Goal: Information Seeking & Learning: Learn about a topic

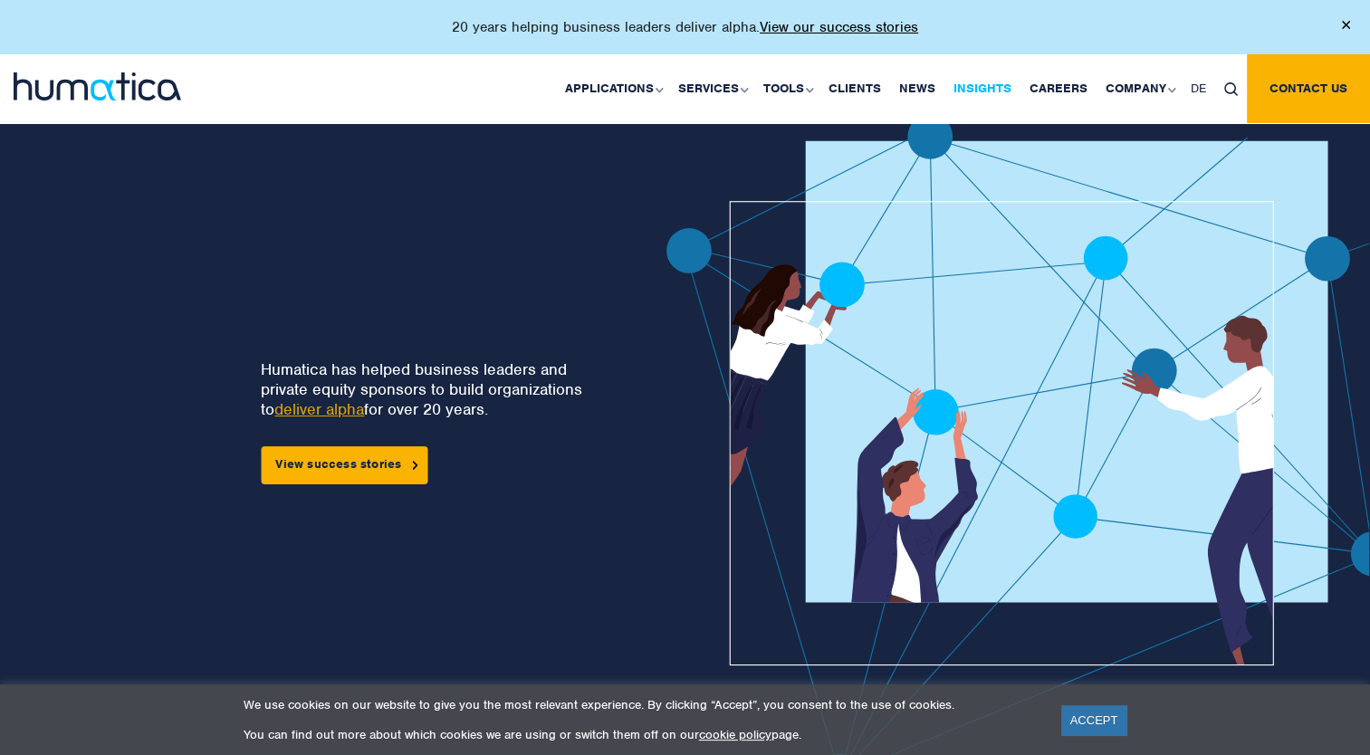
click at [973, 93] on link "Insights" at bounding box center [982, 88] width 76 height 69
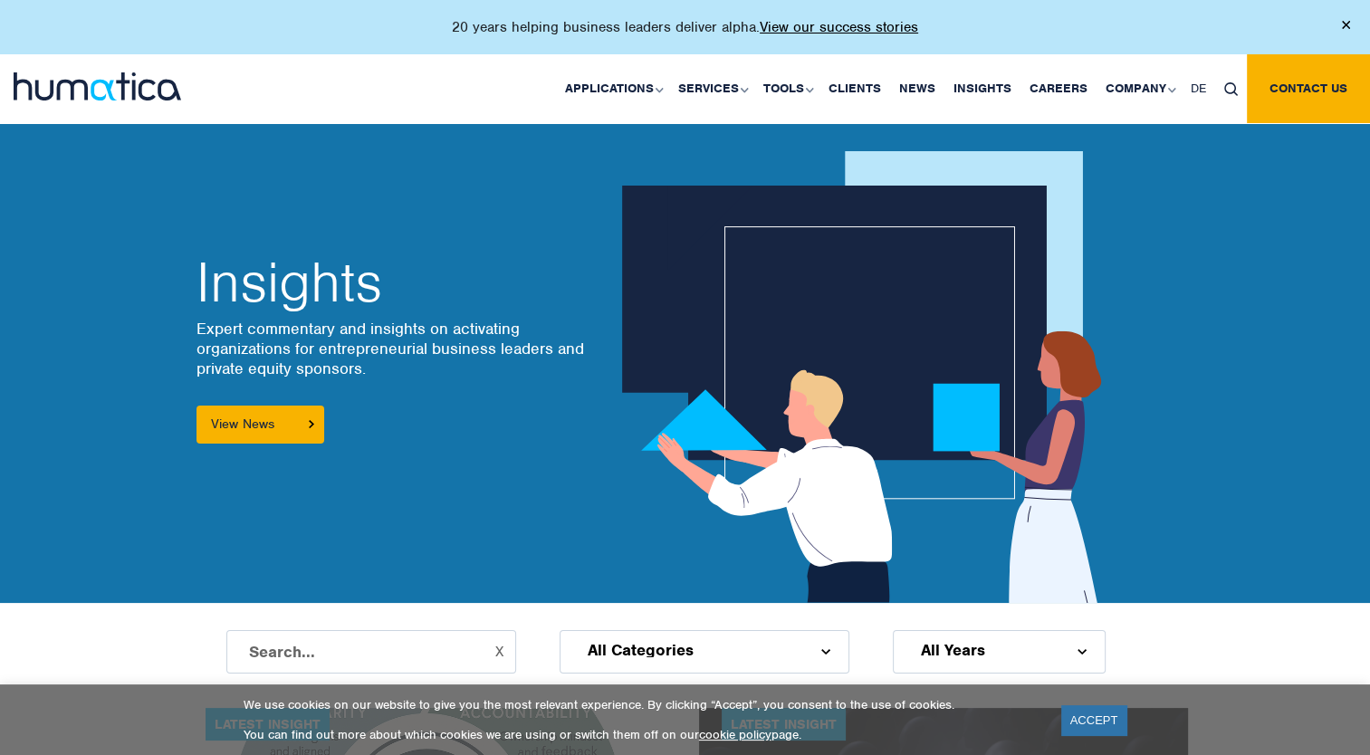
click at [366, 635] on input "text" at bounding box center [371, 651] width 290 height 43
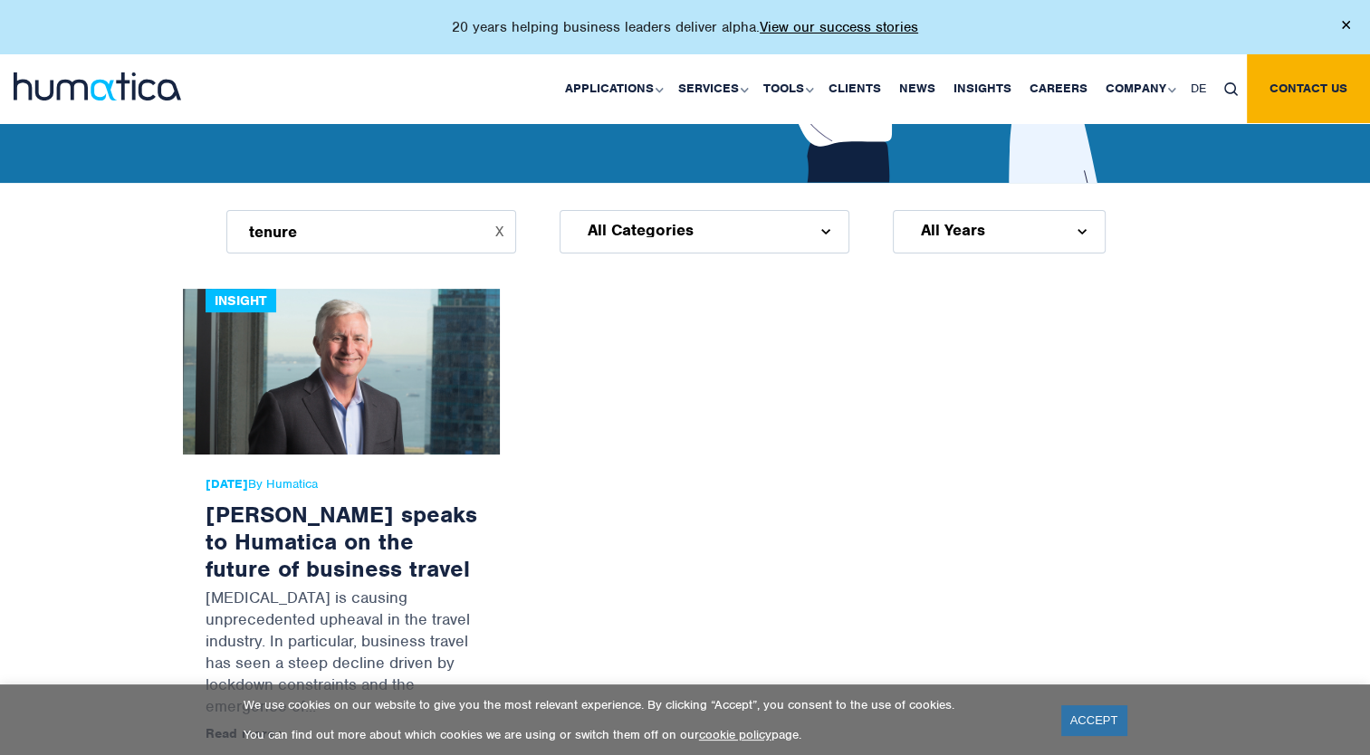
scroll to position [453, 0]
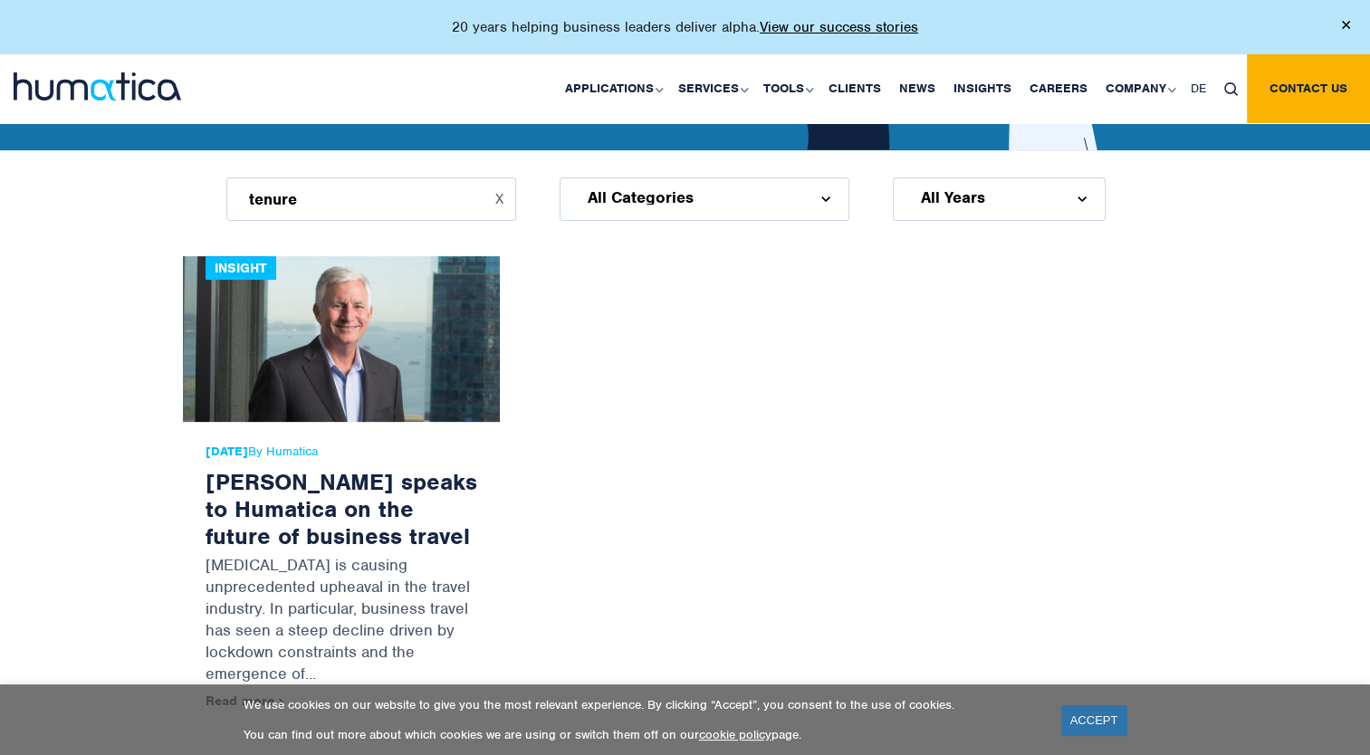
drag, startPoint x: 359, startPoint y: 203, endPoint x: 137, endPoint y: 125, distance: 235.9
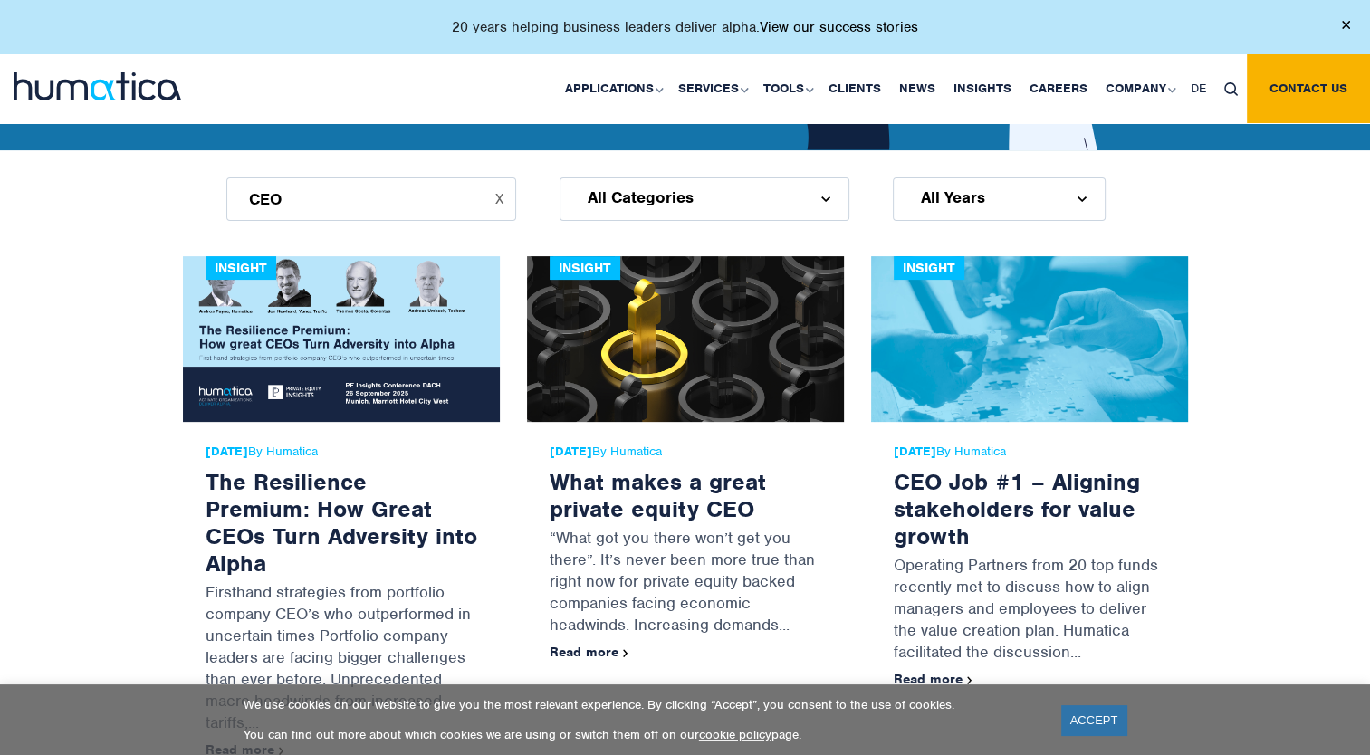
type input "CEO"
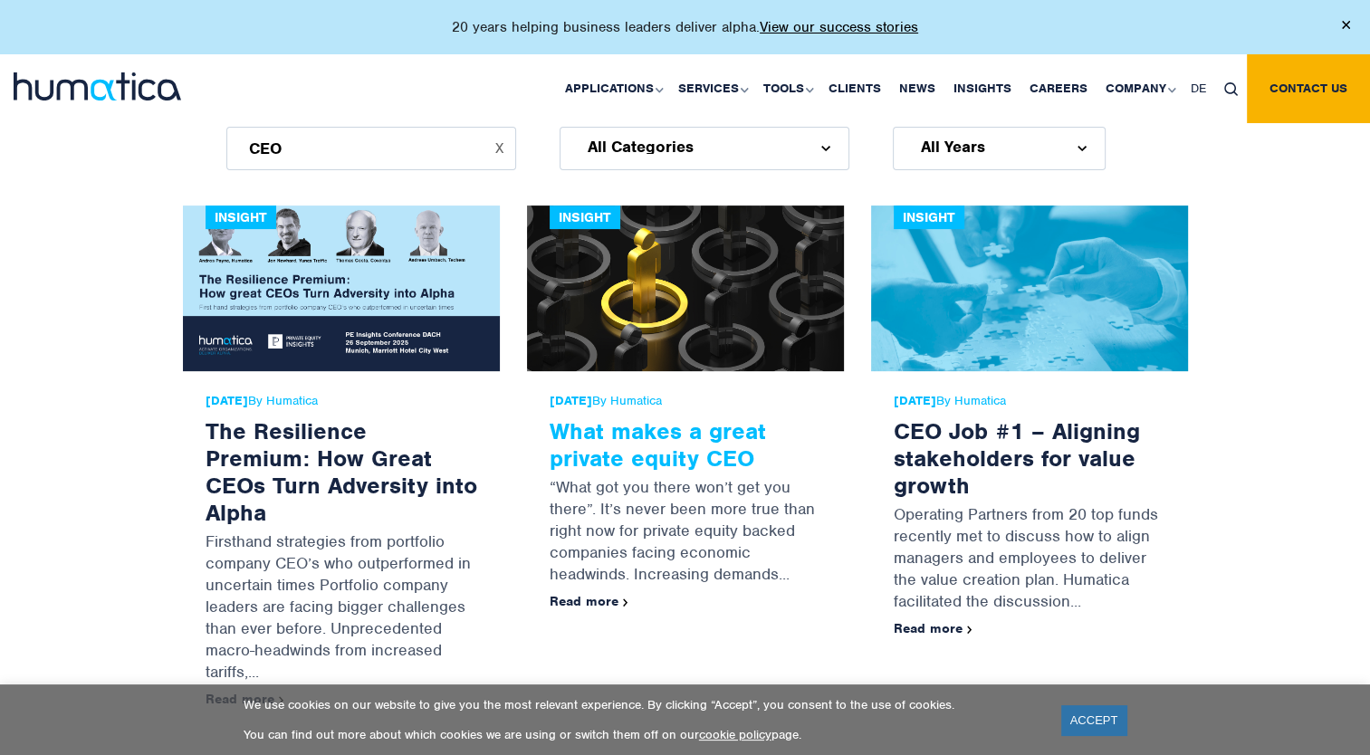
scroll to position [543, 0]
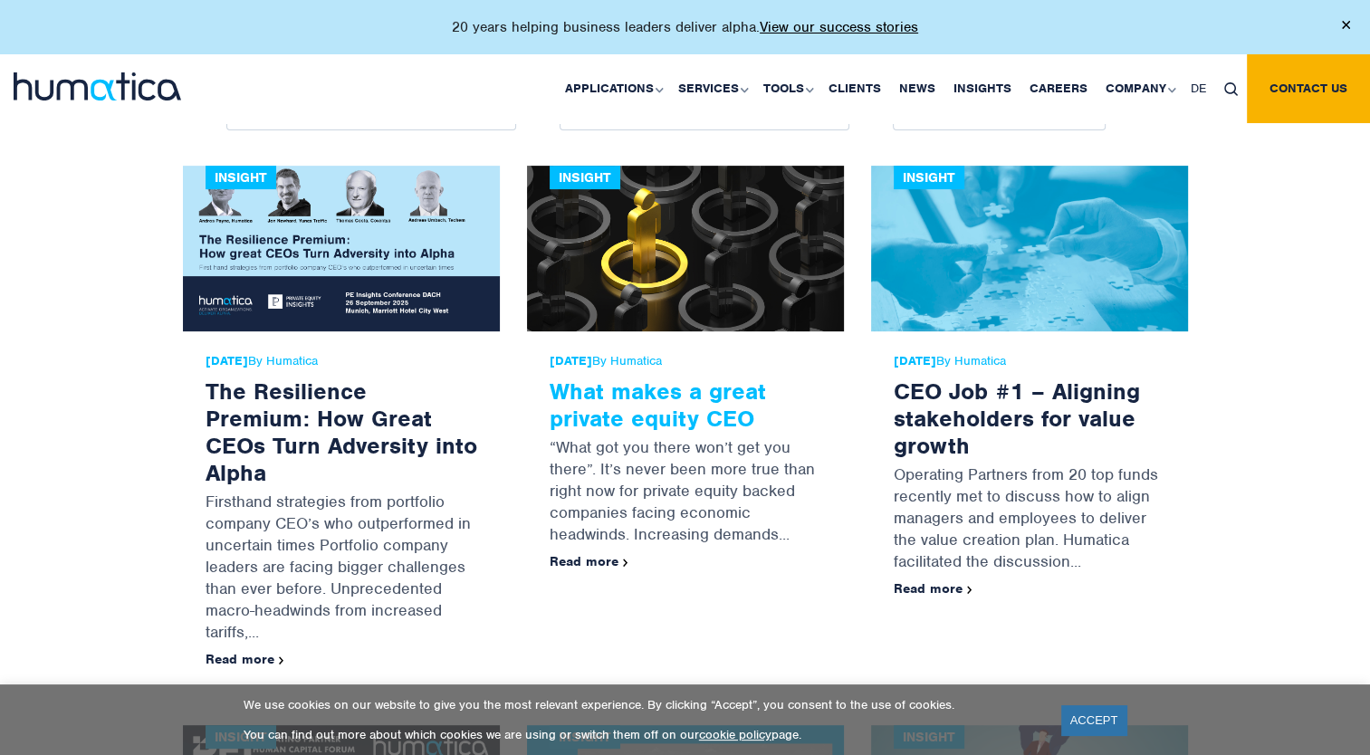
click at [616, 419] on link "What makes a great private equity CEO" at bounding box center [658, 405] width 216 height 56
